Goal: Find specific page/section: Find specific page/section

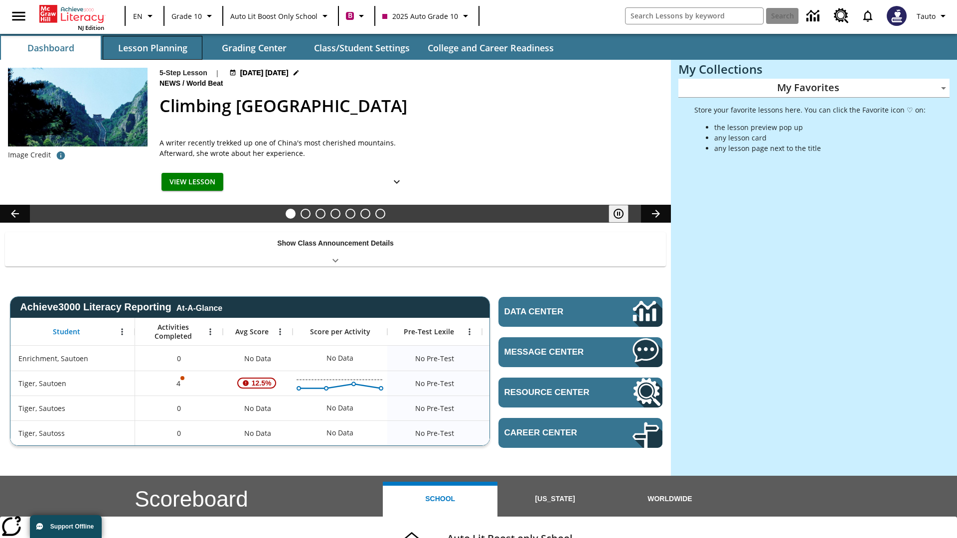
click at [152, 48] on button "Lesson Planning" at bounding box center [153, 48] width 100 height 24
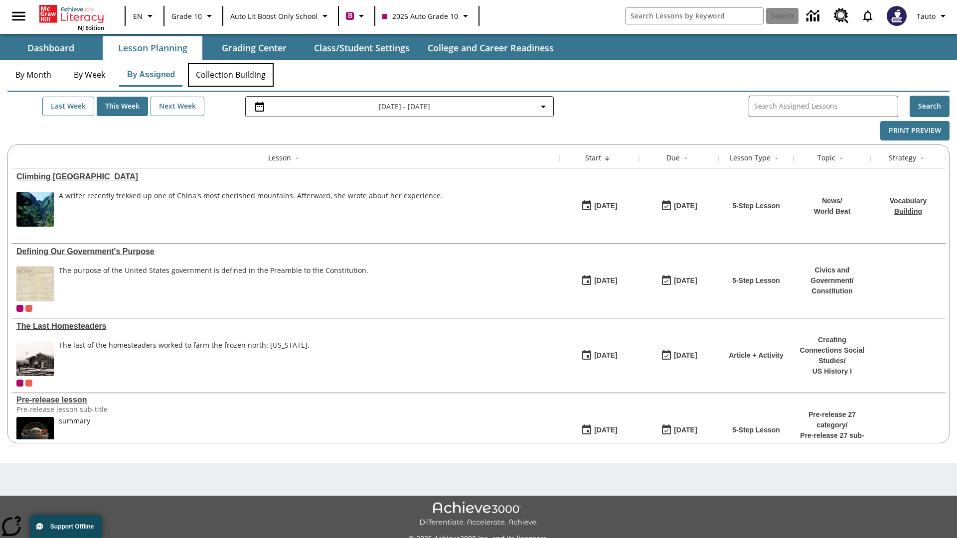
click at [230, 75] on button "Collection Building" at bounding box center [231, 75] width 86 height 24
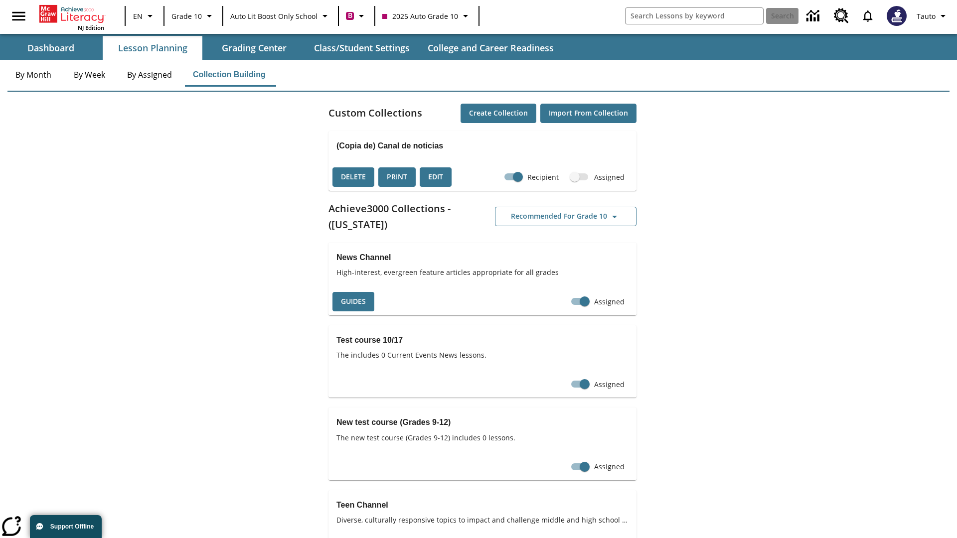
checkbox input "true"
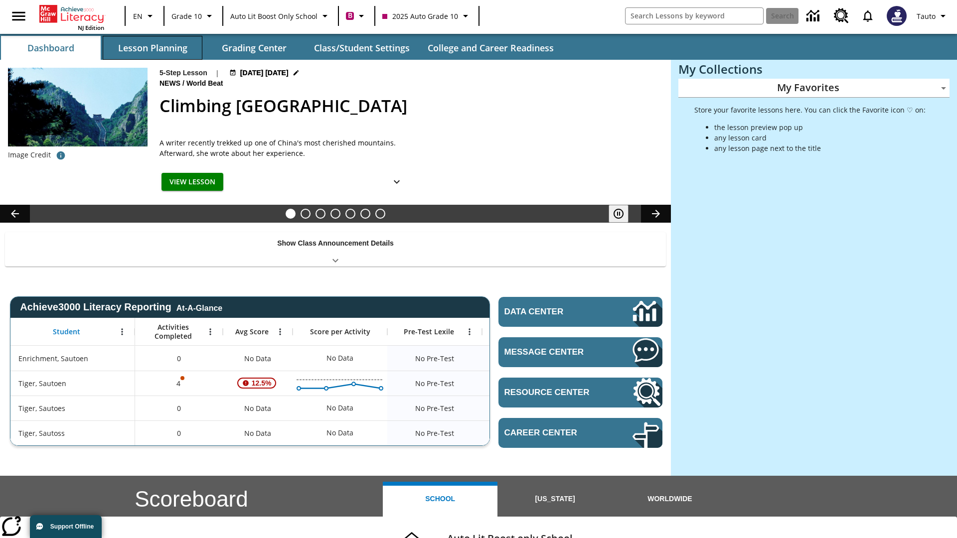
click at [152, 48] on button "Lesson Planning" at bounding box center [153, 48] width 100 height 24
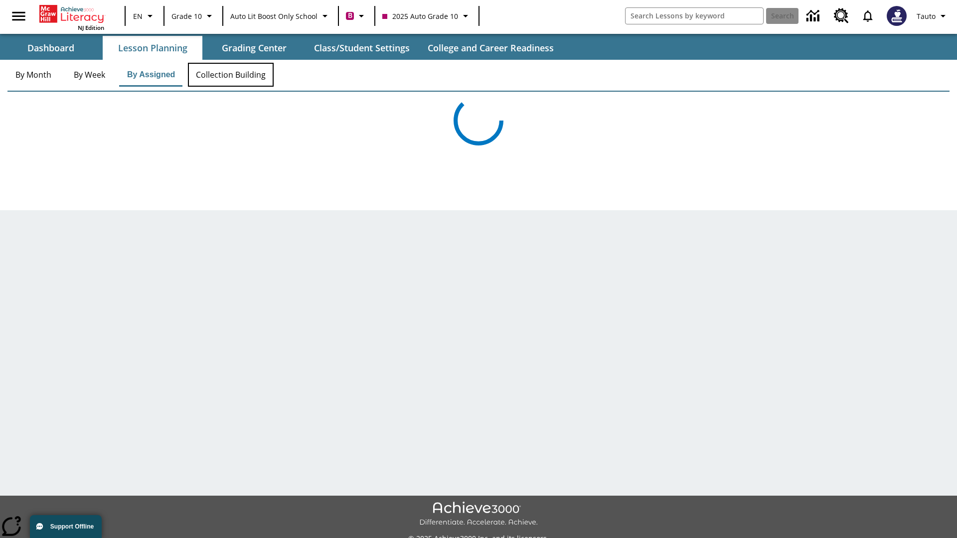
click at [230, 75] on button "Collection Building" at bounding box center [231, 75] width 86 height 24
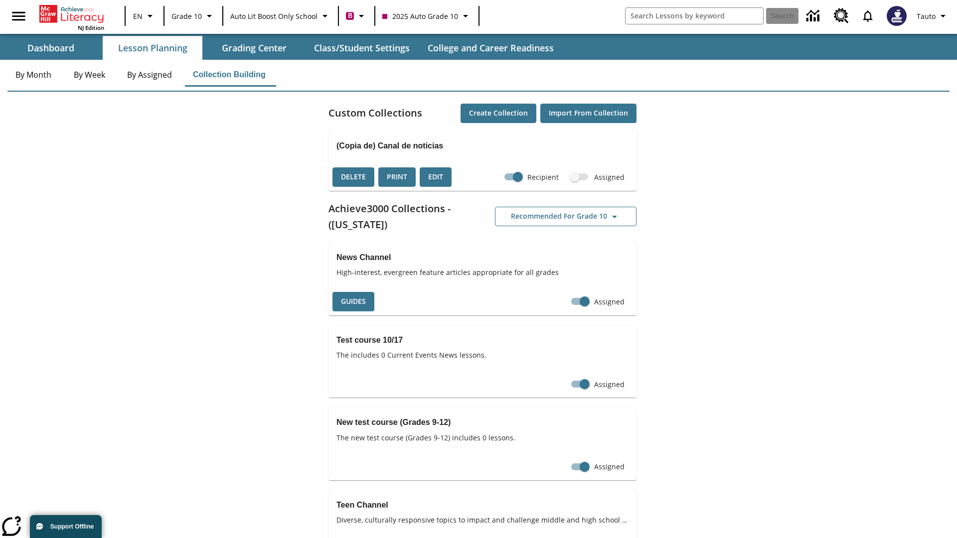
checkbox input "false"
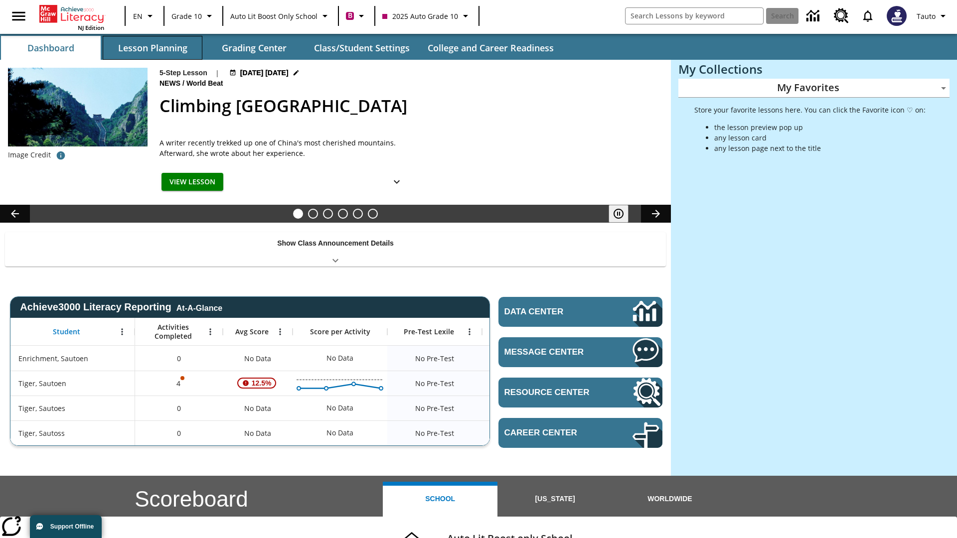
click at [152, 48] on button "Lesson Planning" at bounding box center [153, 48] width 100 height 24
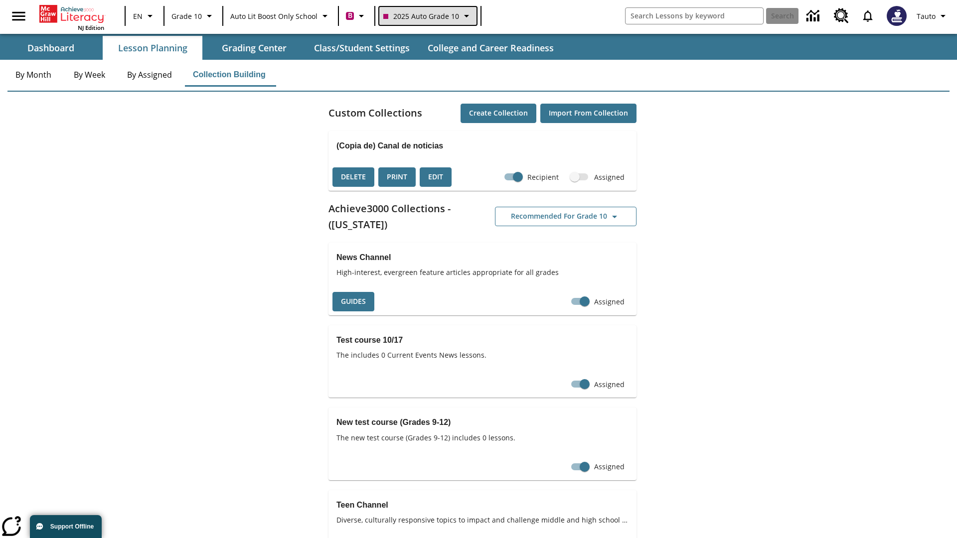
click at [427, 16] on span "2025 Auto Grade 10" at bounding box center [421, 16] width 76 height 10
